Goal: Navigation & Orientation: Understand site structure

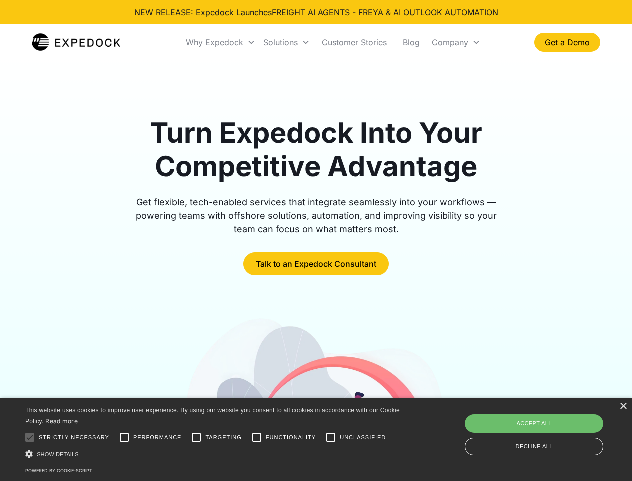
click at [221, 42] on div "Why Expedock" at bounding box center [215, 42] width 58 height 10
click at [286, 42] on div "Solutions" at bounding box center [280, 42] width 35 height 10
click at [456, 42] on div "Company" at bounding box center [450, 42] width 37 height 10
click at [30, 437] on div at bounding box center [30, 437] width 20 height 20
click at [124, 437] on input "Performance" at bounding box center [124, 437] width 20 height 20
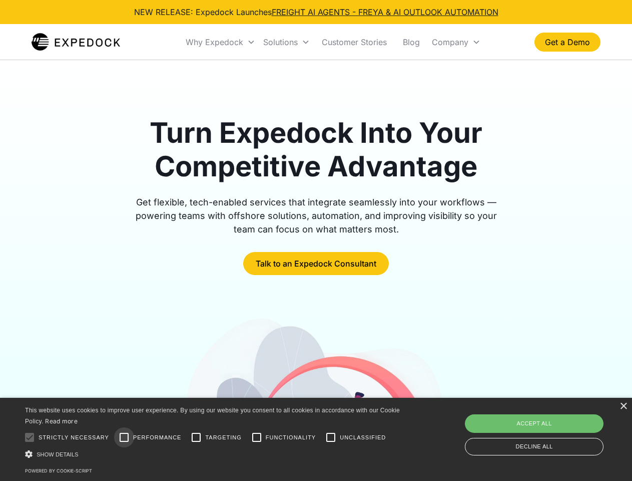
checkbox input "true"
click at [196, 437] on input "Targeting" at bounding box center [196, 437] width 20 height 20
checkbox input "true"
click at [257, 437] on input "Functionality" at bounding box center [257, 437] width 20 height 20
checkbox input "true"
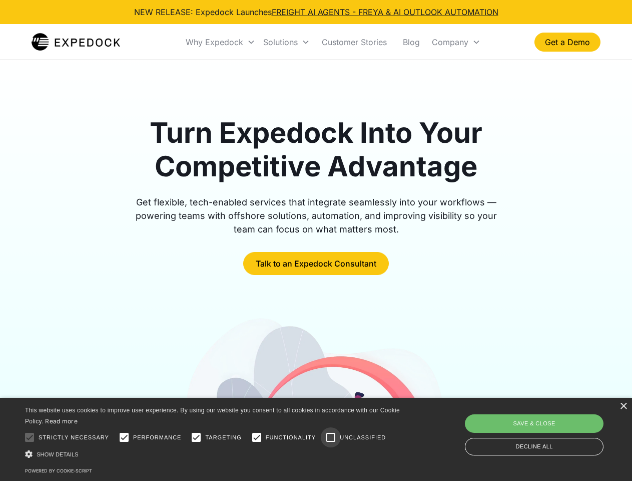
click at [331, 437] on input "Unclassified" at bounding box center [331, 437] width 20 height 20
checkbox input "true"
click at [214, 454] on div "Show details Hide details" at bounding box center [214, 454] width 378 height 11
